Goal: Find specific page/section: Find specific page/section

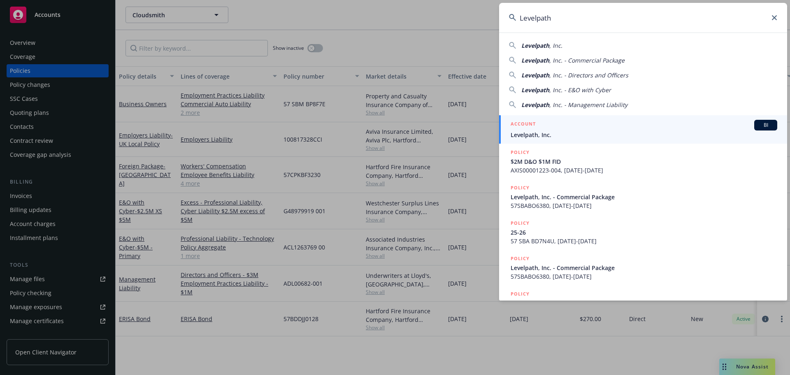
type input "Levelpath"
click at [569, 127] on div "ACCOUNT BI" at bounding box center [643, 125] width 266 height 11
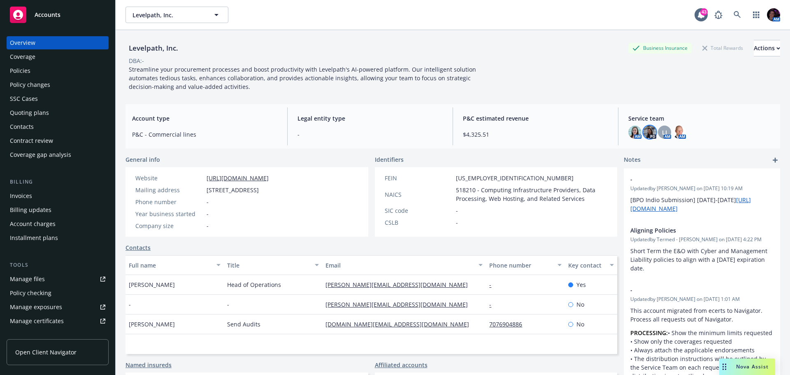
click at [644, 132] on img at bounding box center [649, 131] width 13 height 13
click at [572, 86] on div "Levelpath, Inc. Business Insurance Total Rewards Actions DBA: - Streamline your…" at bounding box center [452, 65] width 654 height 51
